Goal: Task Accomplishment & Management: Manage account settings

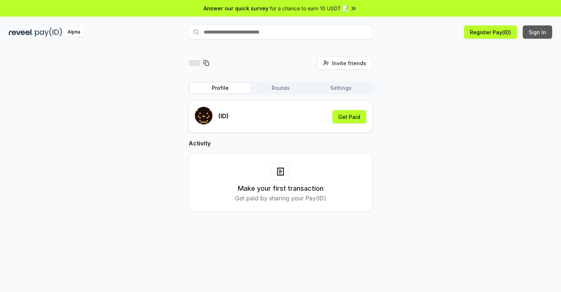
click at [538, 32] on button "Sign In" at bounding box center [537, 31] width 29 height 13
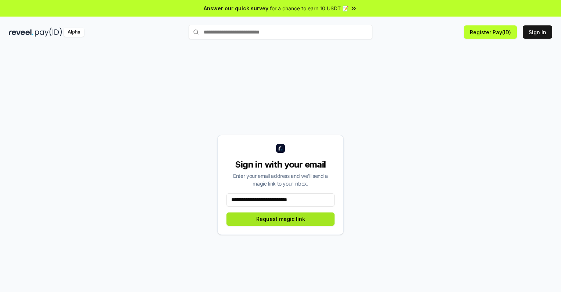
type input "**********"
click at [281, 218] on button "Request magic link" at bounding box center [281, 218] width 108 height 13
